Goal: Task Accomplishment & Management: Manage account settings

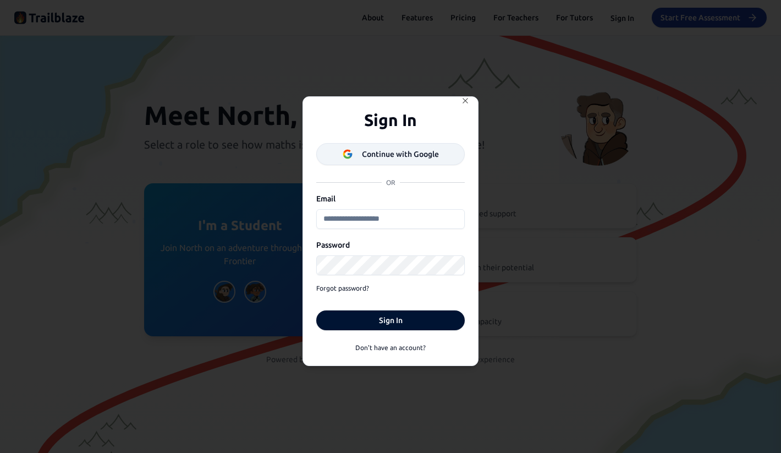
click at [430, 152] on div "Continue with Google" at bounding box center [400, 154] width 77 height 11
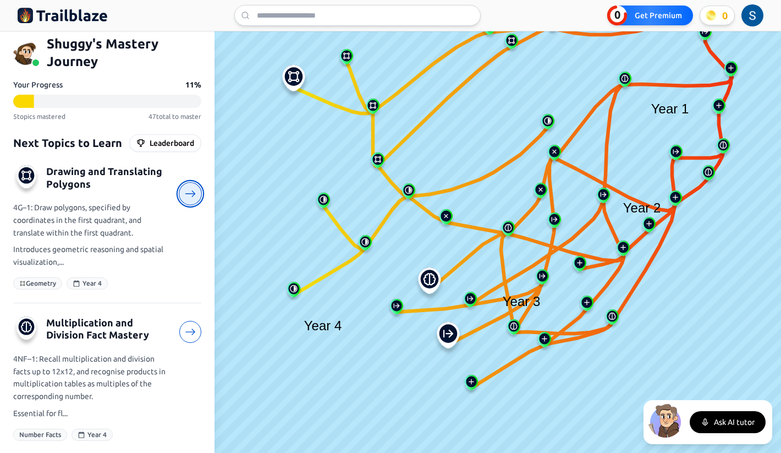
click at [196, 193] on icon at bounding box center [191, 194] width 12 height 12
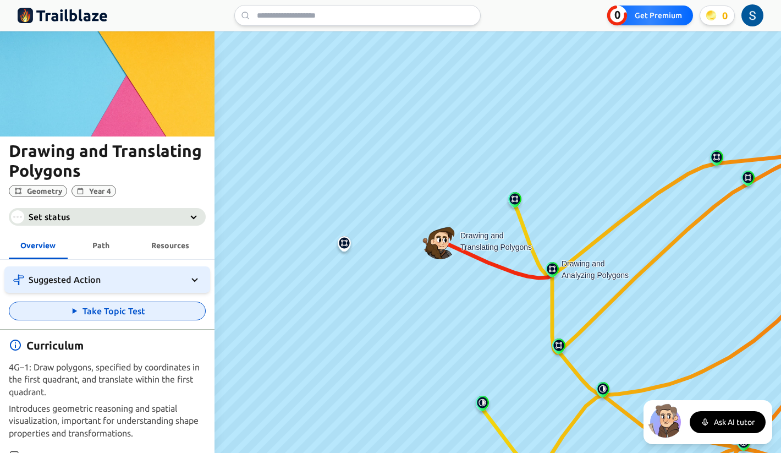
click at [85, 311] on button "Take Topic Test" at bounding box center [107, 310] width 197 height 19
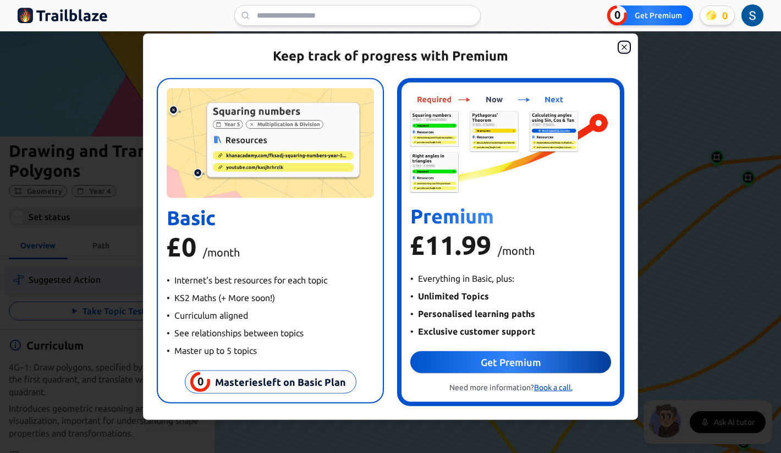
click at [625, 46] on icon "button" at bounding box center [624, 46] width 5 height 5
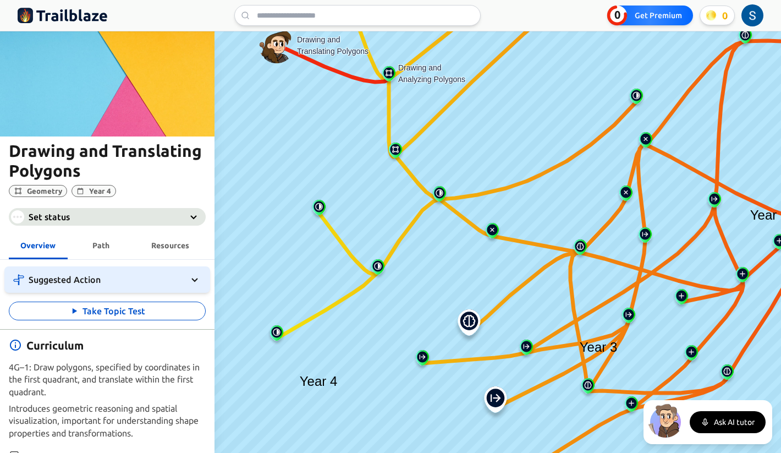
click at [754, 17] on html "We value your privacy We use cookies to enhance your browsing experience, serve…" at bounding box center [390, 226] width 781 height 453
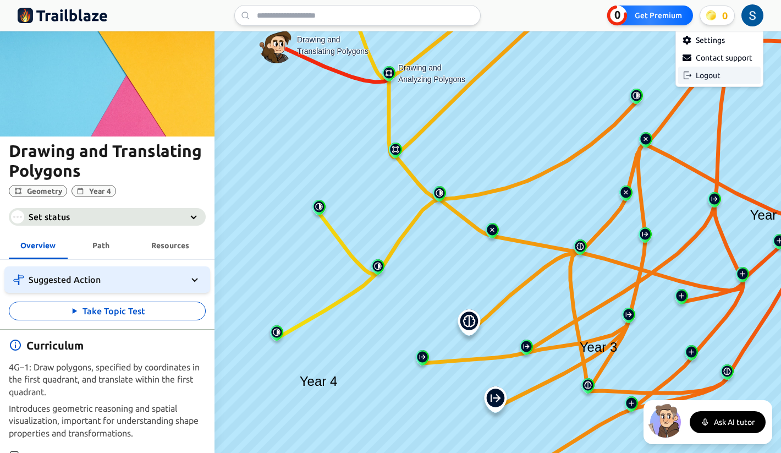
click at [708, 74] on div "Logout" at bounding box center [719, 76] width 83 height 18
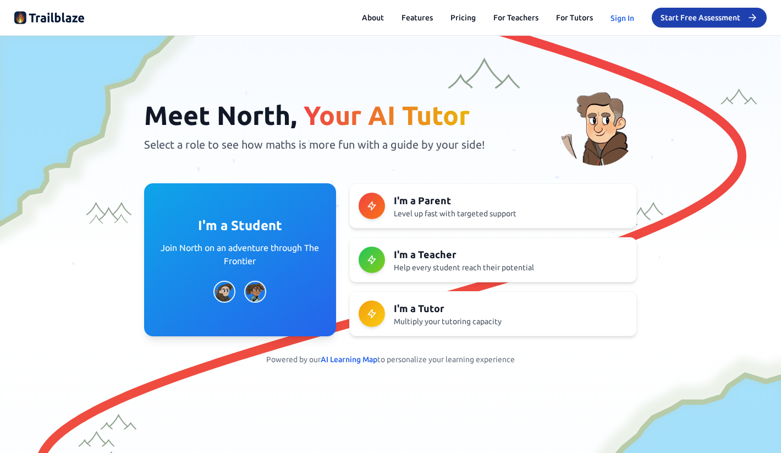
click at [618, 15] on button "Sign In" at bounding box center [623, 18] width 24 height 11
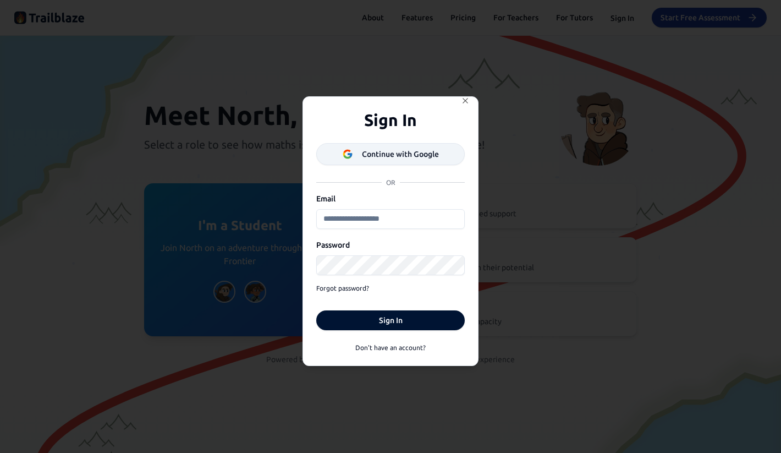
click at [393, 149] on div "Continue with Google" at bounding box center [400, 154] width 77 height 11
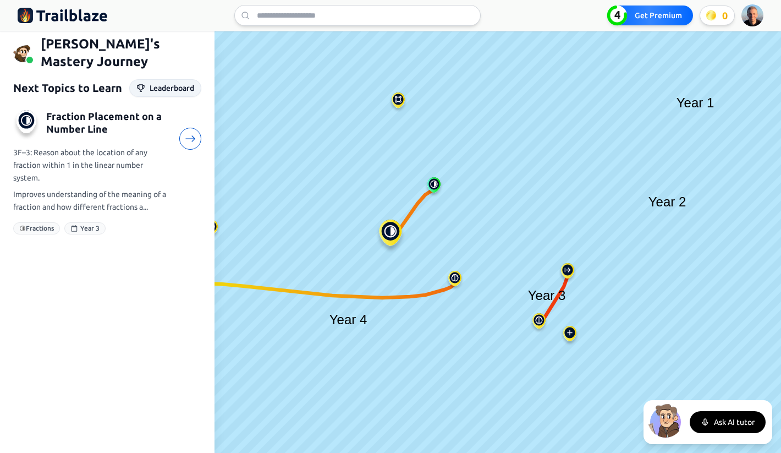
click at [177, 80] on button "Leaderboard" at bounding box center [165, 88] width 72 height 18
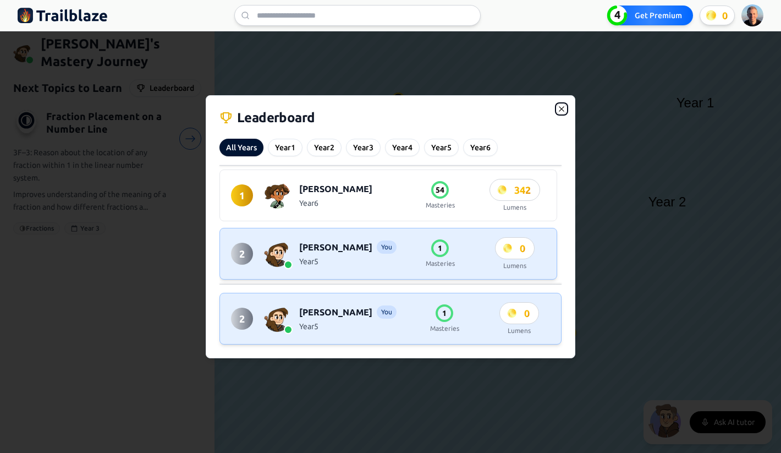
click at [561, 108] on icon "button" at bounding box center [561, 108] width 5 height 5
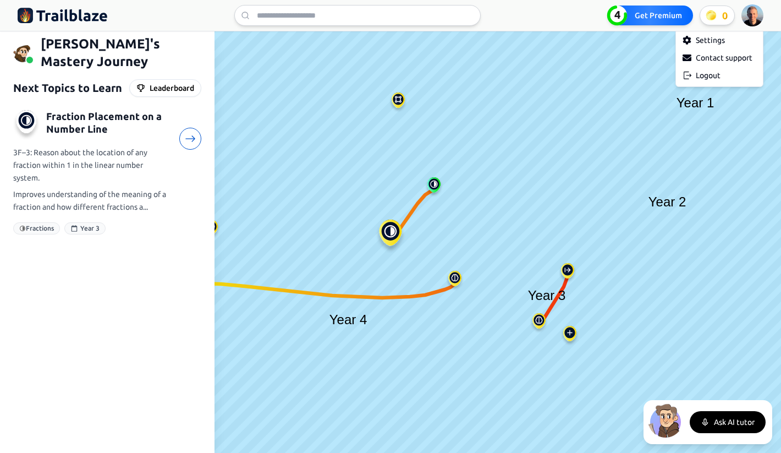
click at [751, 12] on html "We value your privacy We use cookies to enhance your browsing experience, serve…" at bounding box center [390, 226] width 781 height 453
click at [709, 75] on div "Logout" at bounding box center [719, 76] width 83 height 18
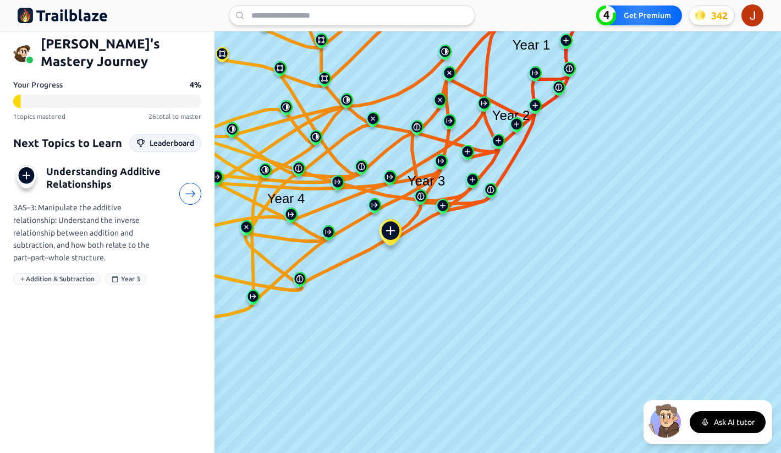
click at [141, 139] on icon at bounding box center [140, 143] width 9 height 9
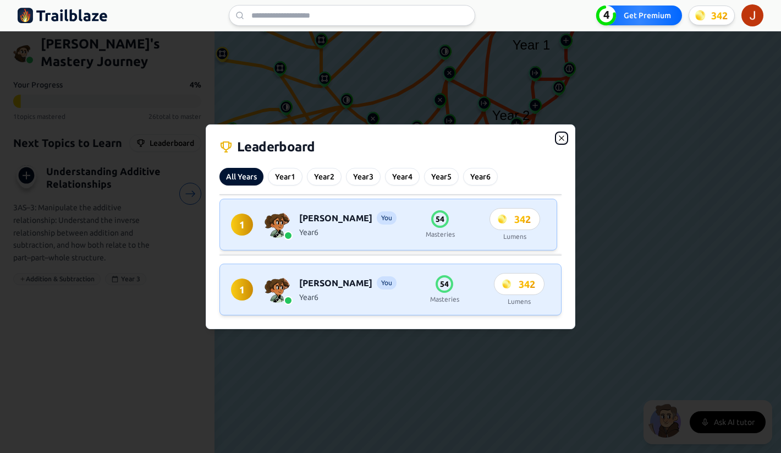
click at [562, 138] on icon "button" at bounding box center [561, 137] width 5 height 5
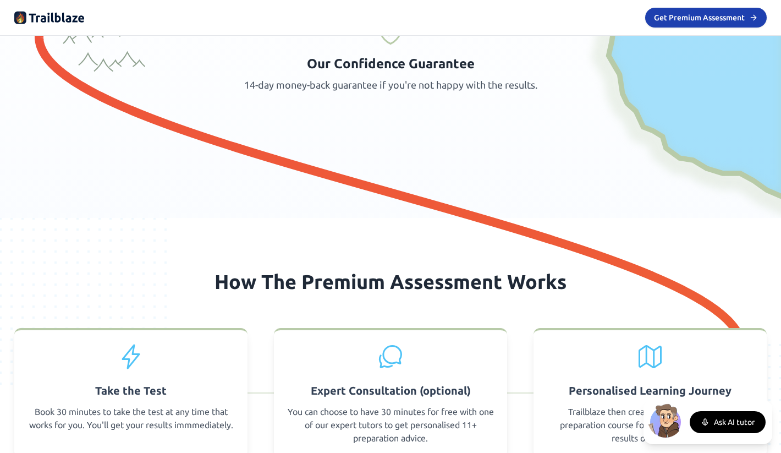
scroll to position [441, 0]
